Goal: Task Accomplishment & Management: Use online tool/utility

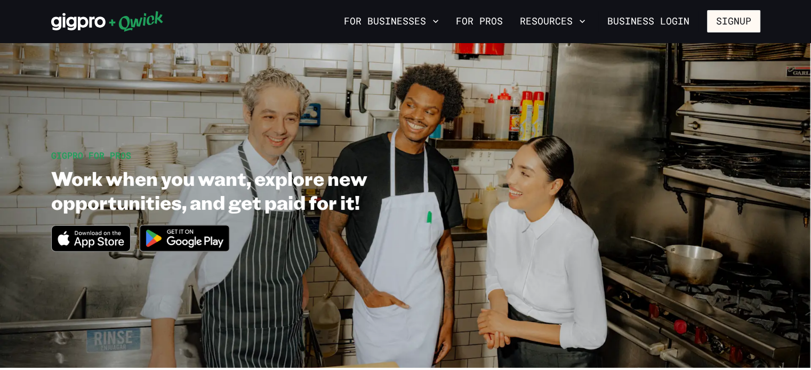
click at [480, 21] on link "For Pros" at bounding box center [478, 21] width 55 height 18
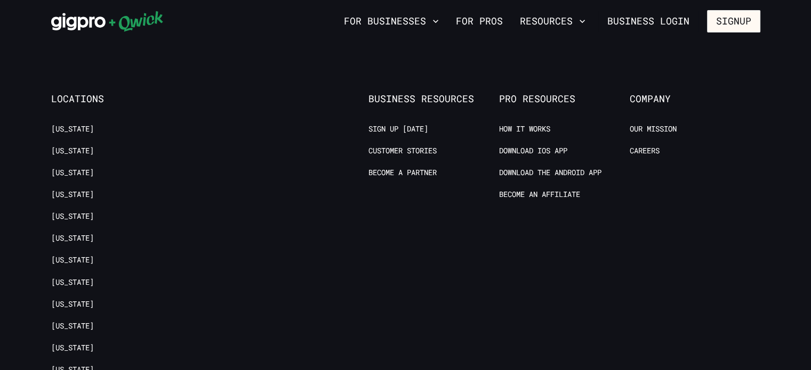
scroll to position [2127, 0]
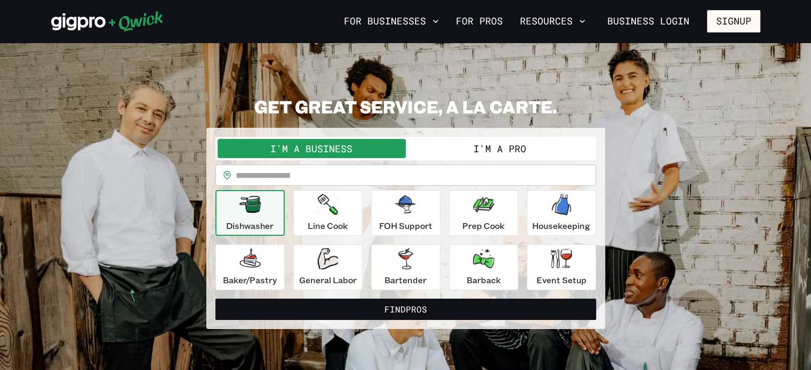
click at [473, 145] on button "I'm a Pro" at bounding box center [500, 148] width 188 height 19
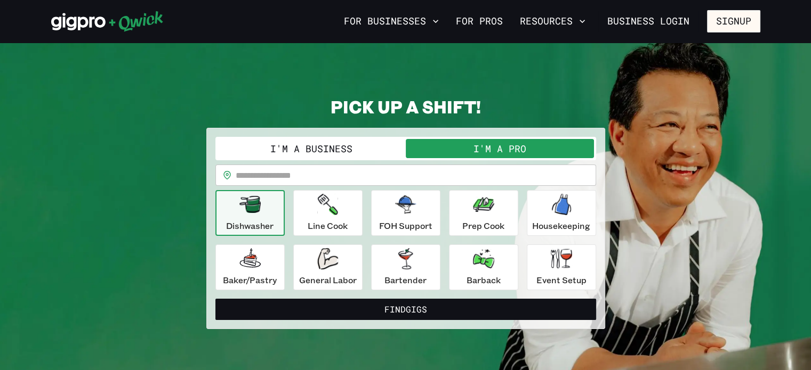
click at [408, 220] on p "FOH Support" at bounding box center [405, 226] width 53 height 13
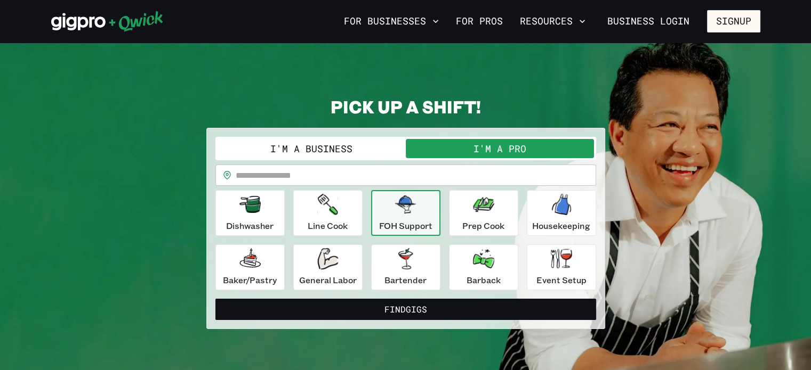
click at [410, 314] on button "Find Gigs" at bounding box center [405, 309] width 381 height 21
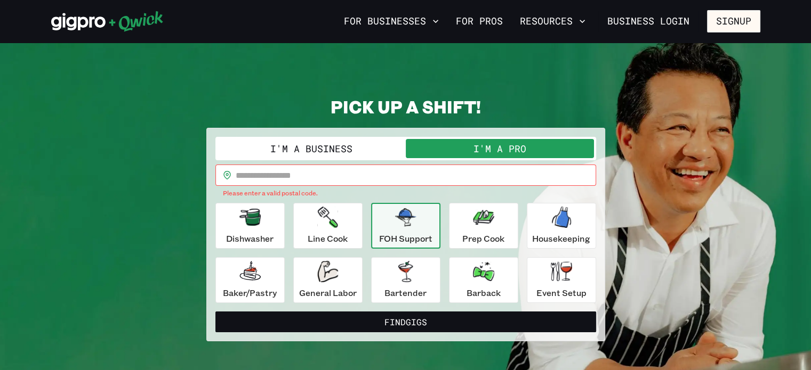
click at [411, 179] on input "text" at bounding box center [416, 175] width 360 height 21
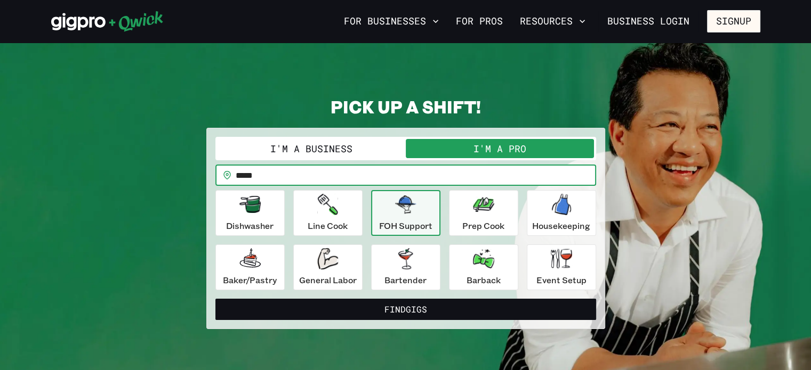
type input "*****"
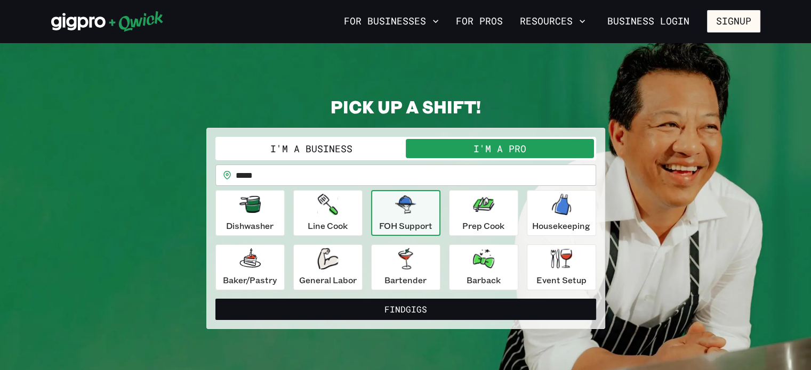
click at [462, 305] on button "Find Gigs" at bounding box center [405, 309] width 381 height 21
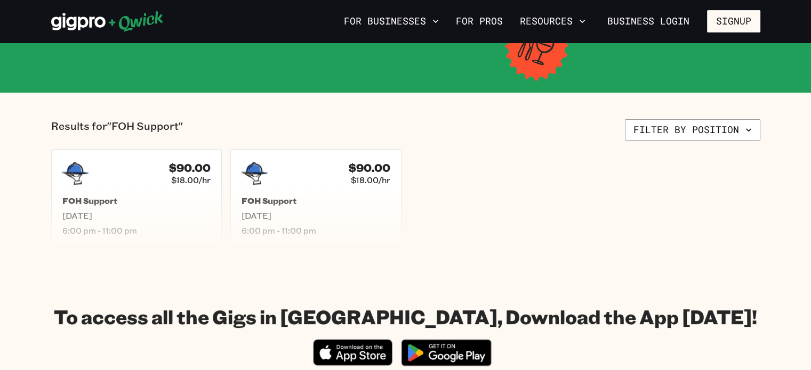
scroll to position [263, 0]
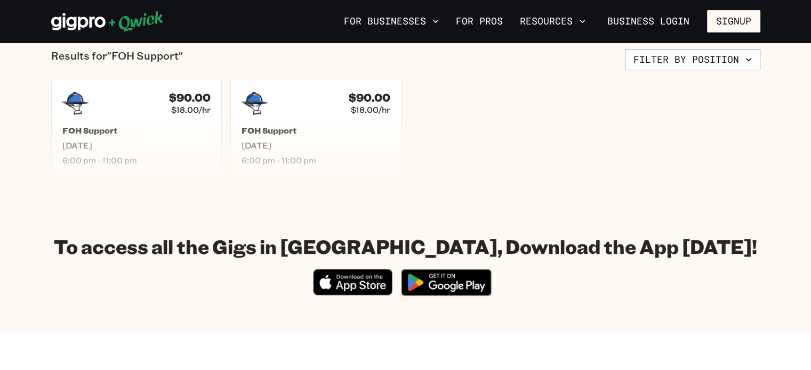
click at [156, 130] on h5 "FOH Support" at bounding box center [136, 130] width 149 height 11
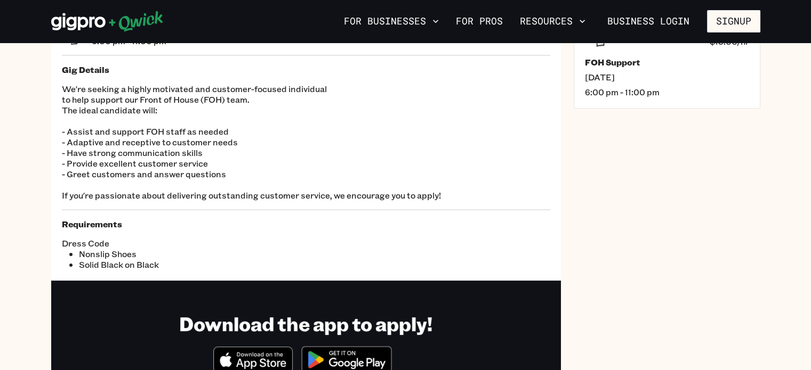
scroll to position [148, 0]
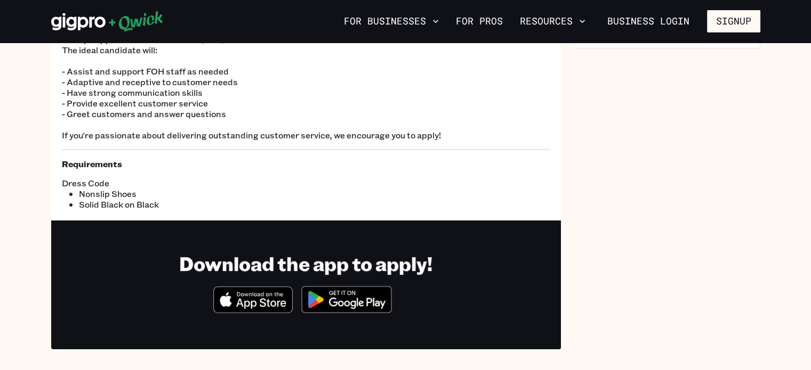
click at [326, 304] on img at bounding box center [346, 300] width 103 height 40
